Goal: Task Accomplishment & Management: Complete application form

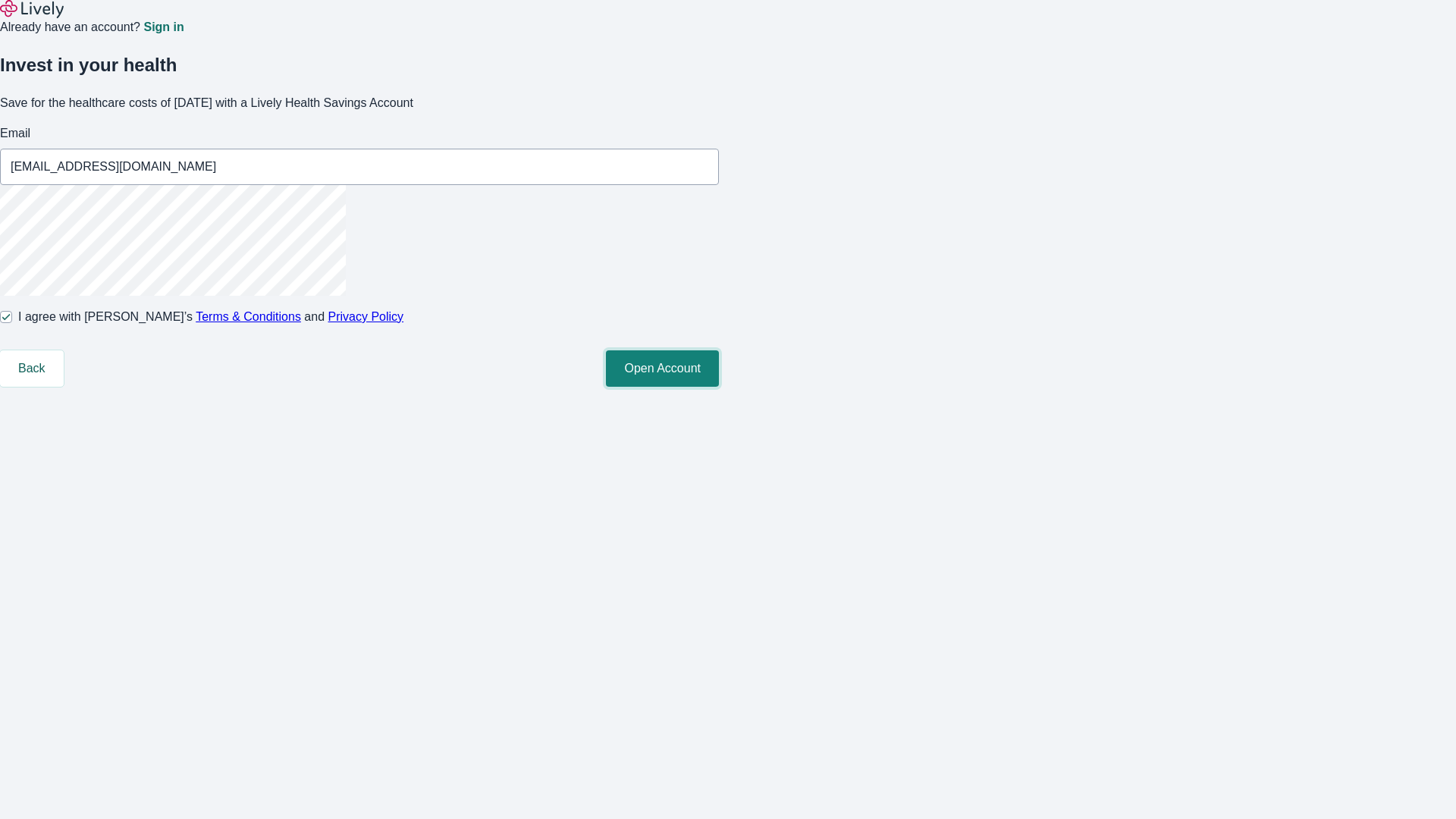
click at [719, 387] on button "Open Account" at bounding box center [662, 369] width 113 height 37
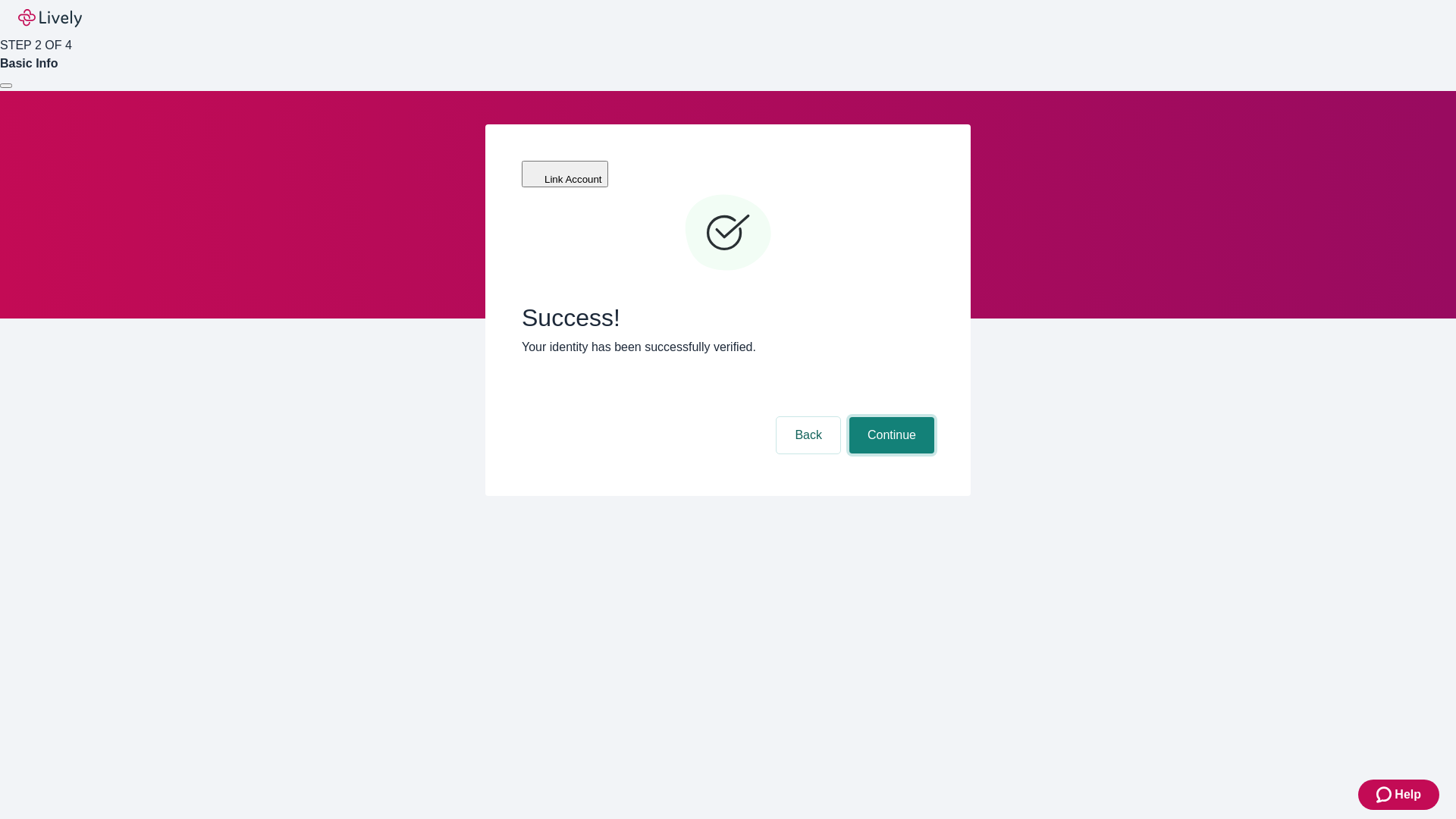
click at [889, 417] on button "Continue" at bounding box center [892, 435] width 85 height 37
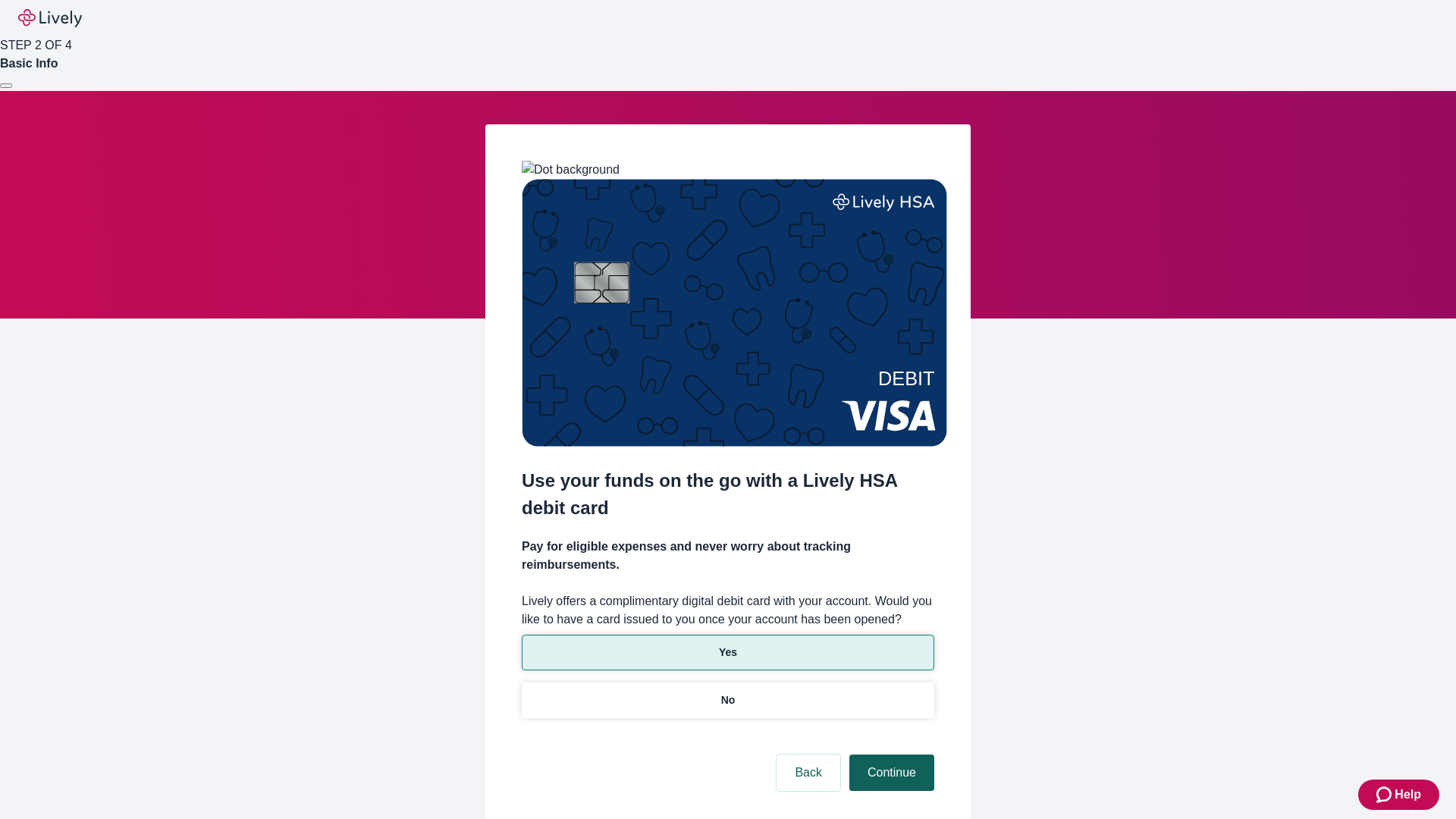
click at [728, 693] on p "No" at bounding box center [728, 701] width 14 height 16
click at [889, 754] on button "Continue" at bounding box center [892, 772] width 85 height 37
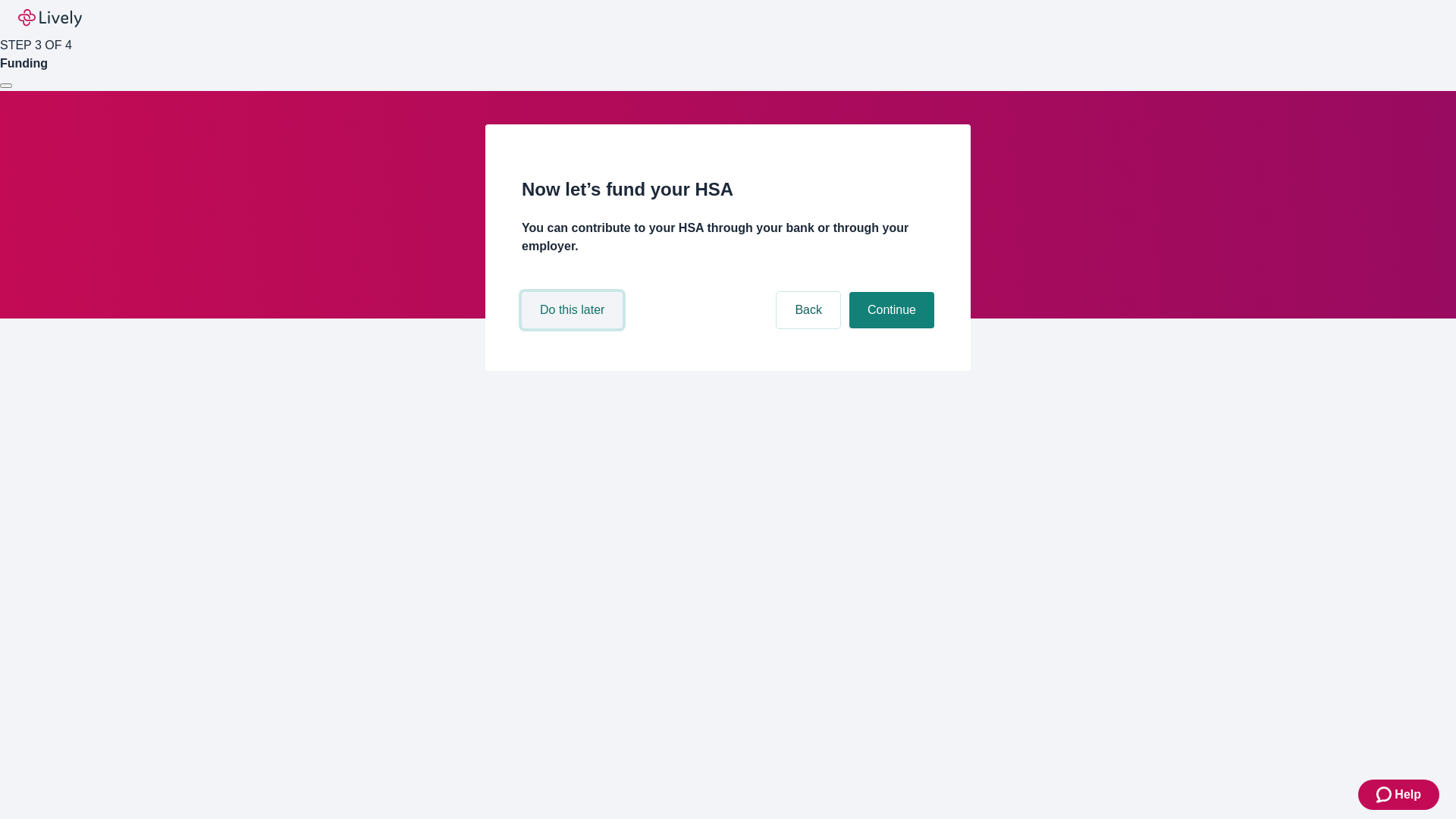
click at [574, 328] on button "Do this later" at bounding box center [572, 309] width 100 height 37
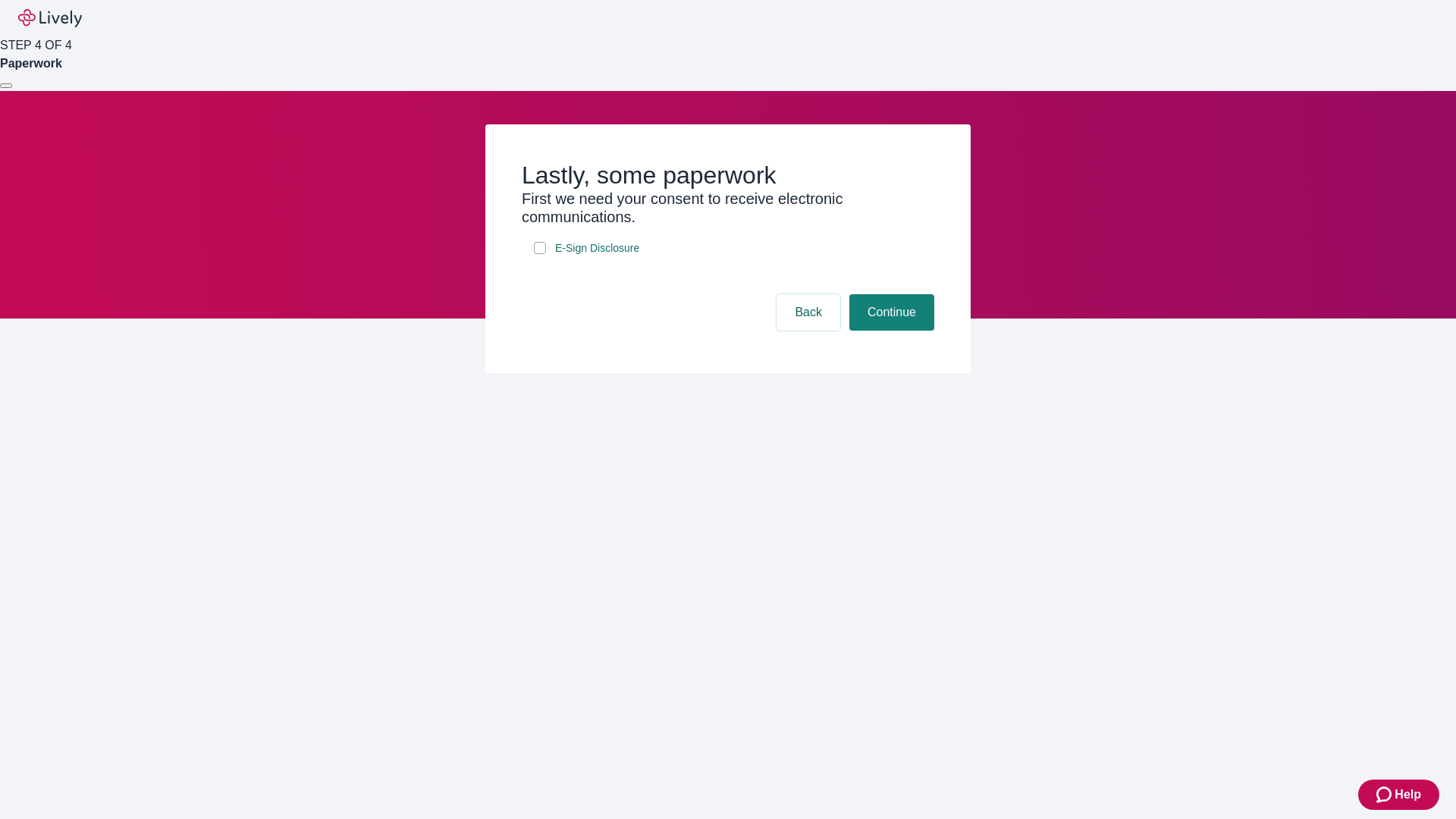
click at [540, 254] on input "E-Sign Disclosure" at bounding box center [540, 248] width 13 height 13
checkbox input "true"
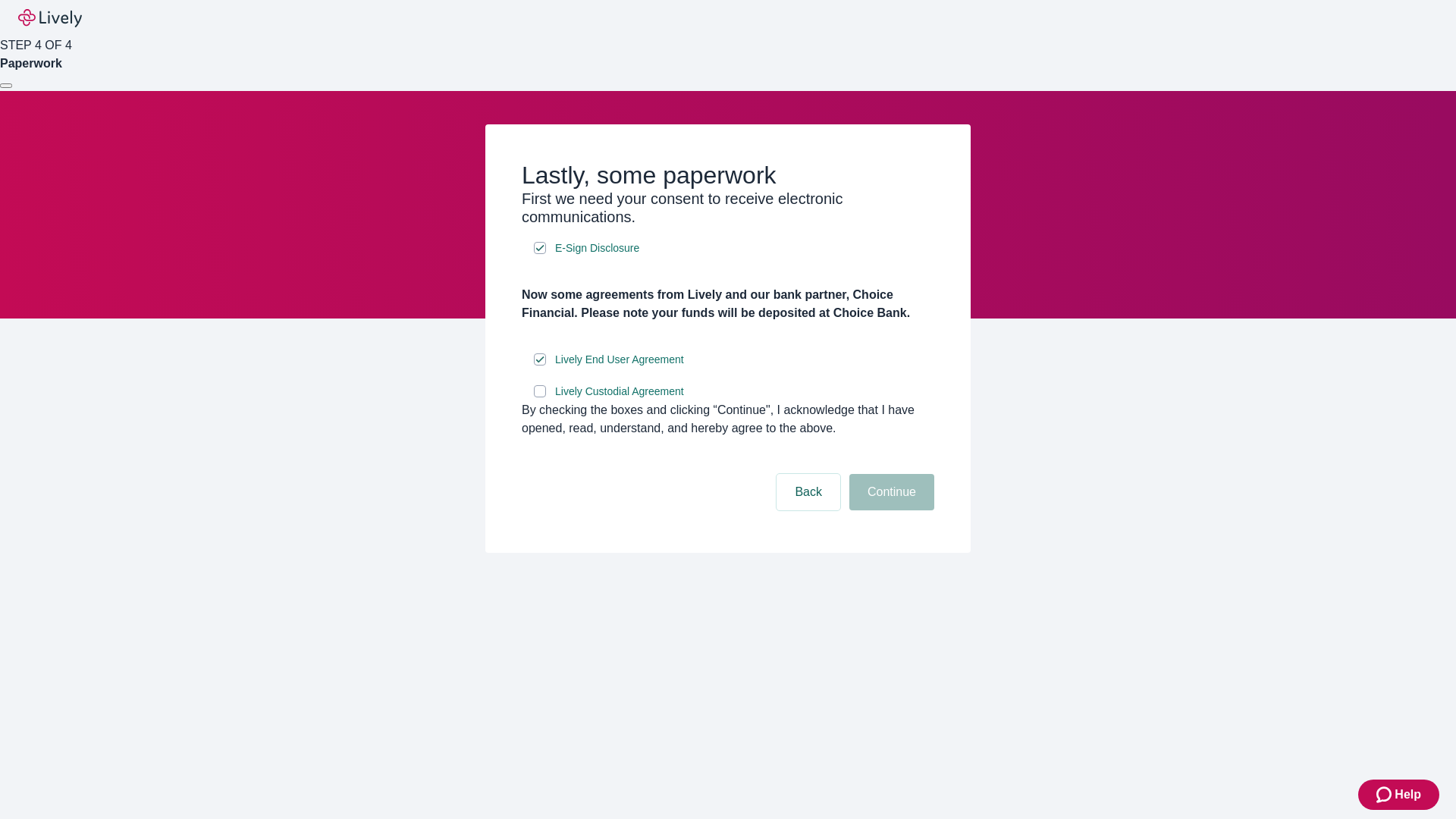
click at [540, 397] on input "Lively Custodial Agreement" at bounding box center [540, 391] width 13 height 13
checkbox input "true"
click at [889, 510] on button "Continue" at bounding box center [892, 492] width 85 height 37
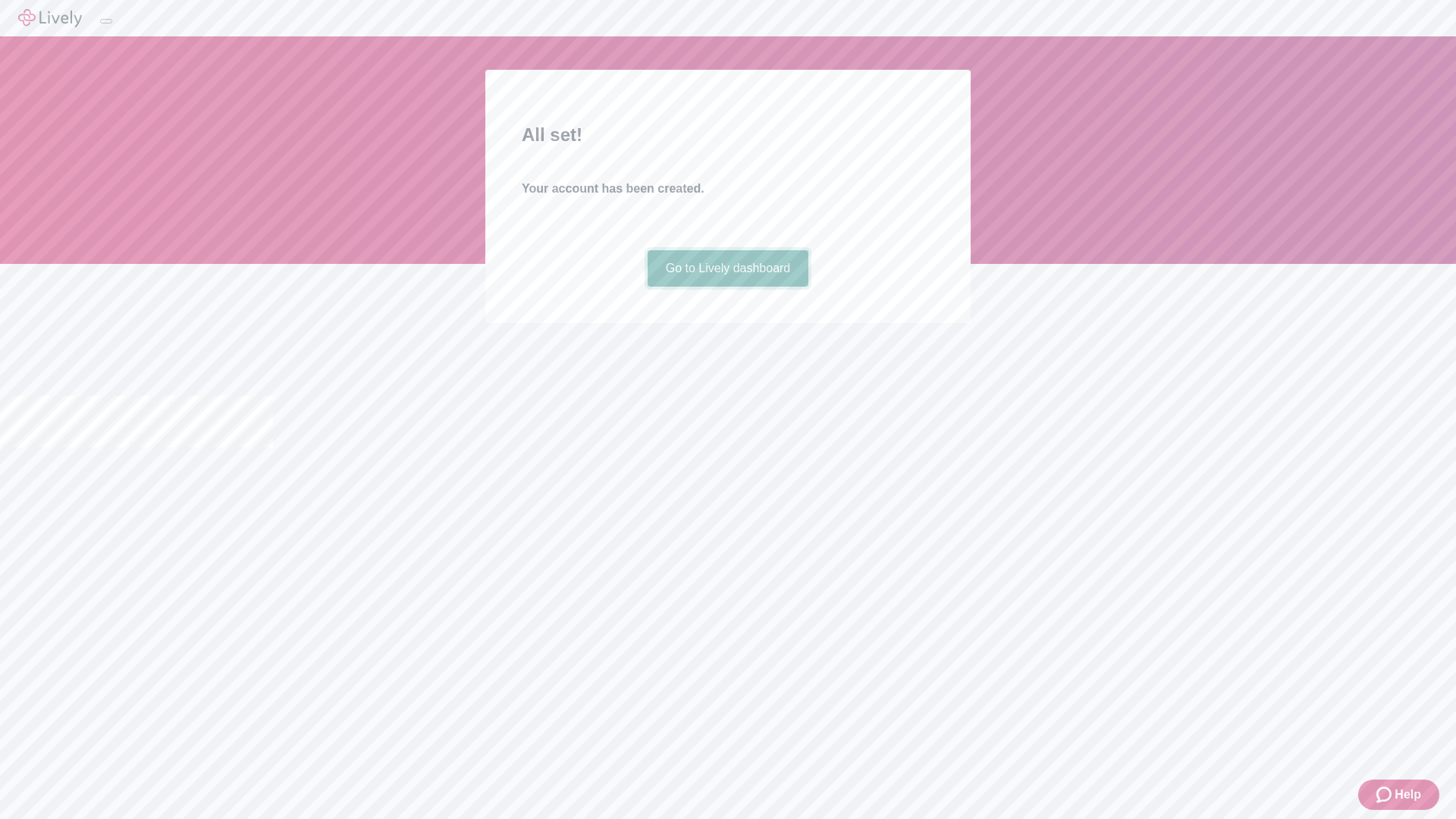
click at [728, 287] on link "Go to Lively dashboard" at bounding box center [728, 268] width 161 height 37
